Goal: Task Accomplishment & Management: Use online tool/utility

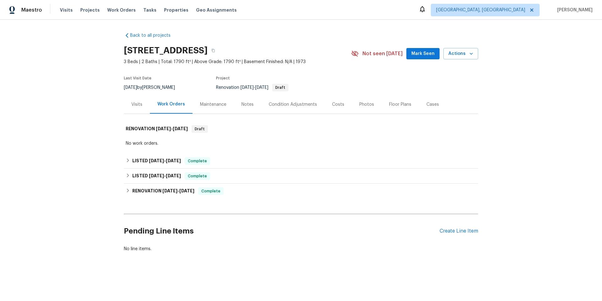
click at [144, 105] on div "Visits" at bounding box center [137, 104] width 26 height 19
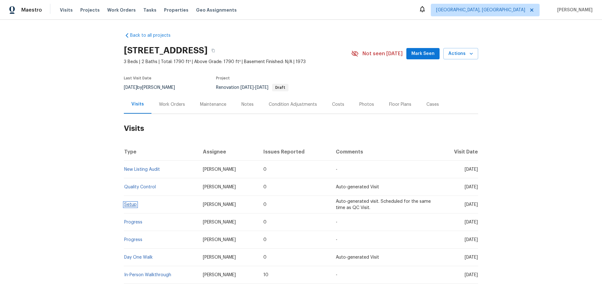
click at [124, 206] on link "Setup" at bounding box center [130, 204] width 13 height 4
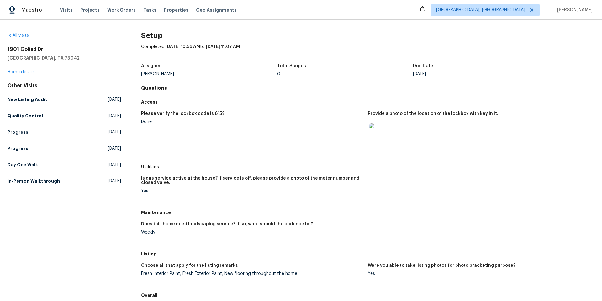
click at [369, 137] on img at bounding box center [379, 133] width 20 height 20
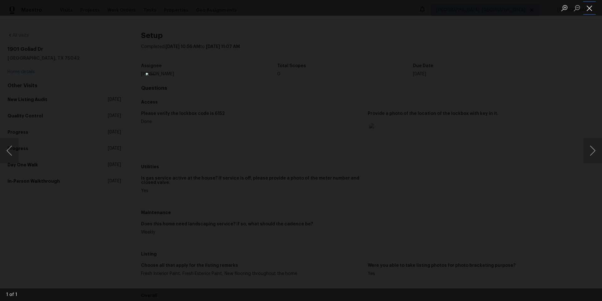
click at [590, 13] on button "Close lightbox" at bounding box center [590, 8] width 13 height 11
